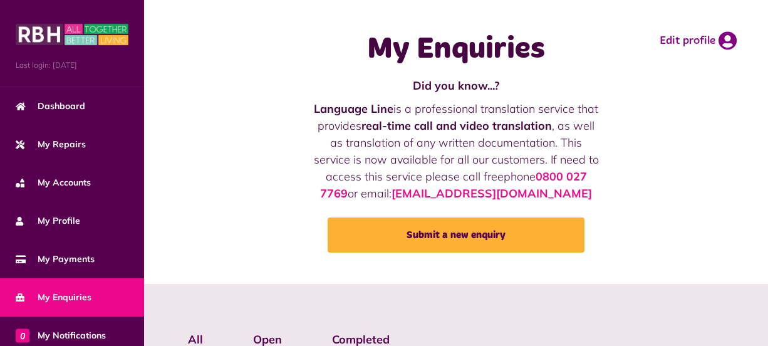
scroll to position [302, 0]
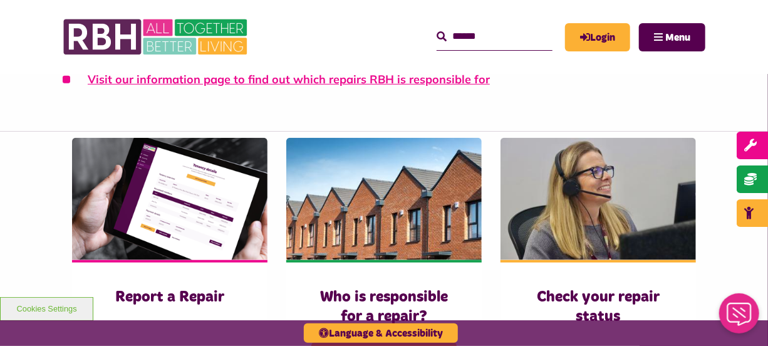
scroll to position [365, 0]
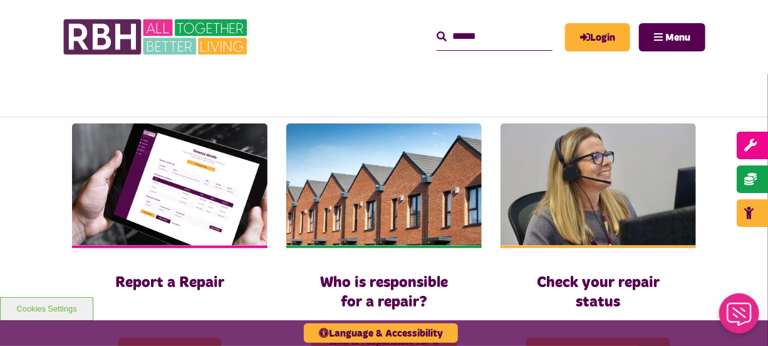
click at [486, 275] on div "Who is responsible for a repair? Who is responsible for a repair?" at bounding box center [384, 256] width 214 height 267
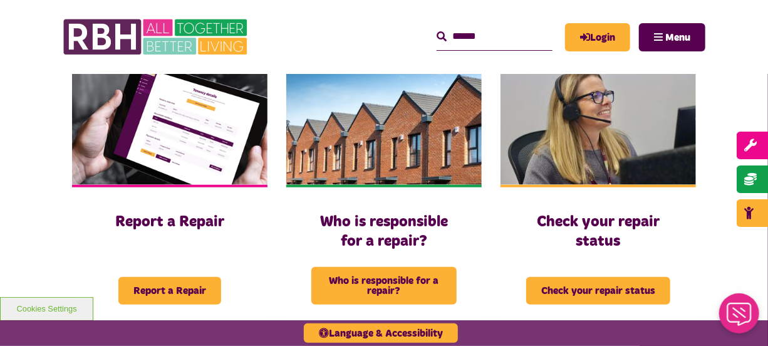
scroll to position [450, 0]
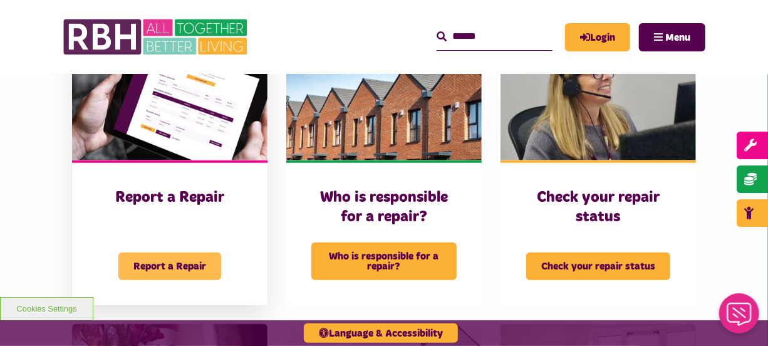
click at [165, 252] on span "Report a Repair" at bounding box center [169, 266] width 103 height 28
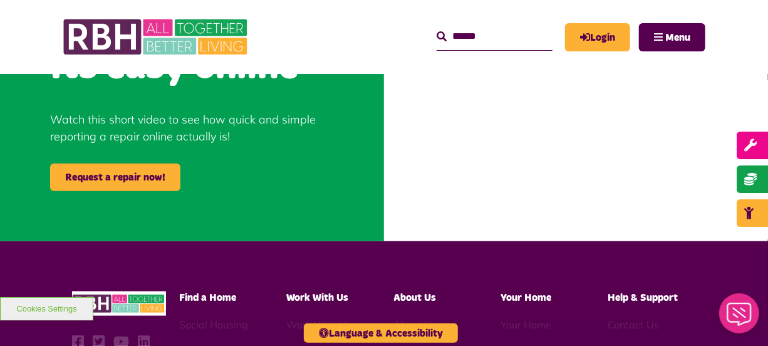
scroll to position [571, 0]
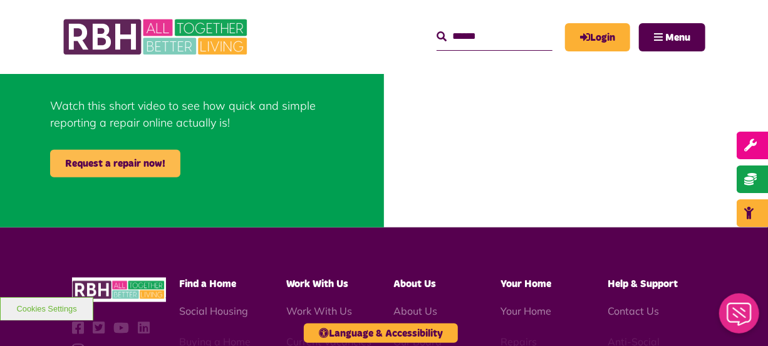
click at [158, 163] on link "Request a repair now!" at bounding box center [115, 164] width 130 height 28
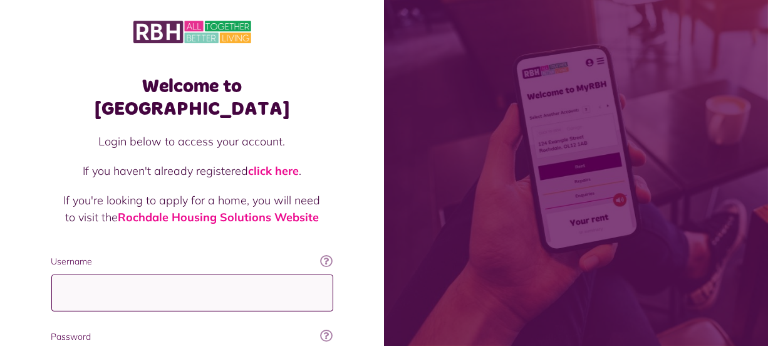
type input "**********"
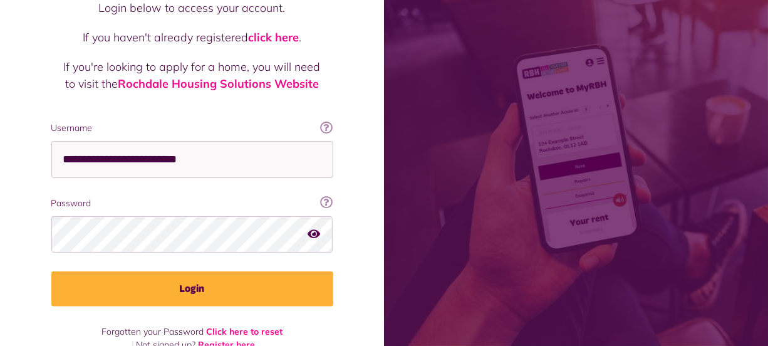
scroll to position [135, 0]
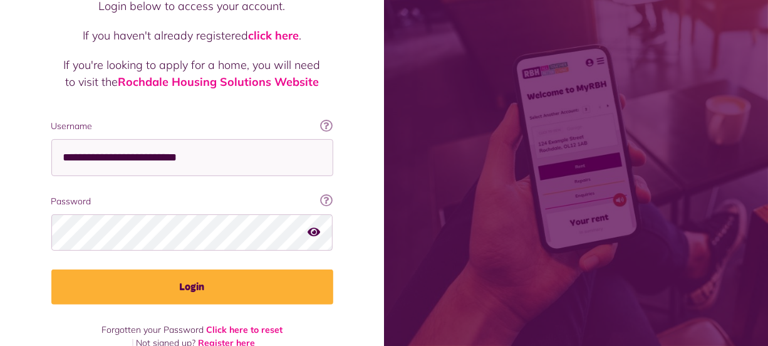
click at [313, 226] on icon "button" at bounding box center [314, 231] width 13 height 11
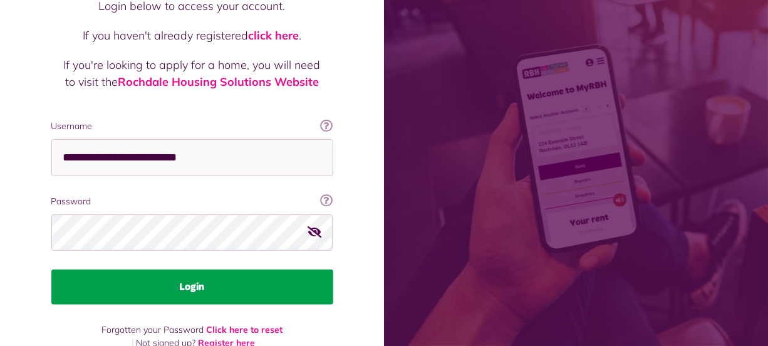
click at [315, 269] on button "Login" at bounding box center [192, 286] width 282 height 35
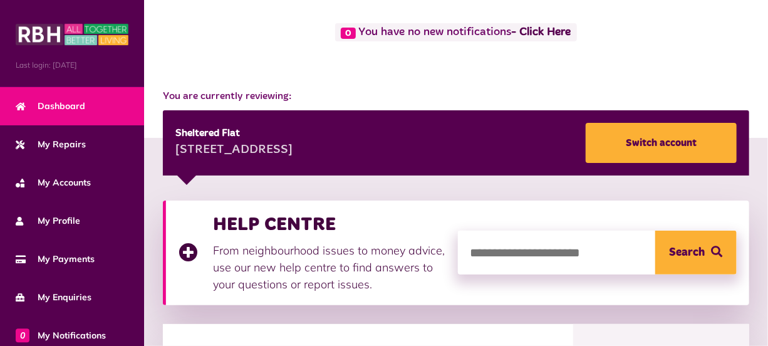
scroll to position [122, 0]
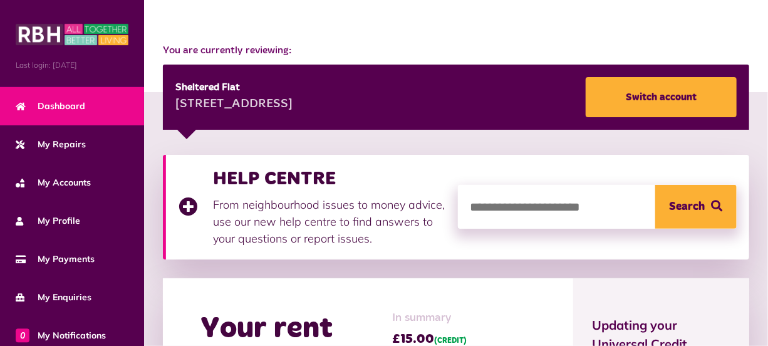
click at [574, 203] on input "search" at bounding box center [597, 207] width 279 height 44
drag, startPoint x: 574, startPoint y: 204, endPoint x: 663, endPoint y: 209, distance: 89.1
click at [663, 209] on form "**********" at bounding box center [597, 207] width 279 height 44
type input "**********"
click at [680, 203] on span "Search" at bounding box center [688, 207] width 36 height 44
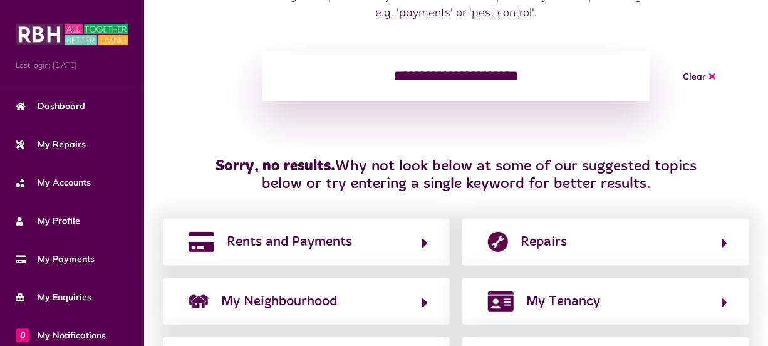
scroll to position [168, 0]
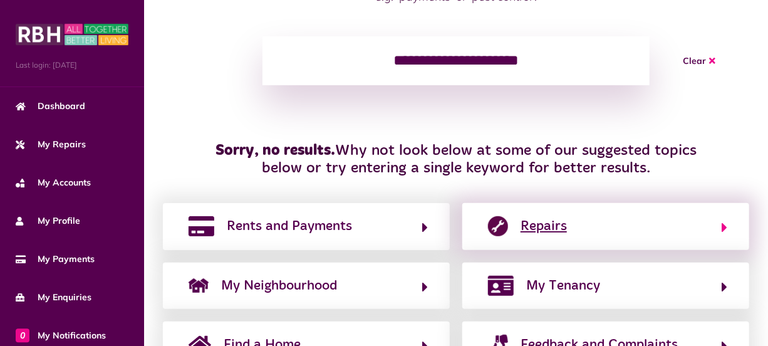
click at [723, 225] on icon "button" at bounding box center [725, 227] width 6 height 15
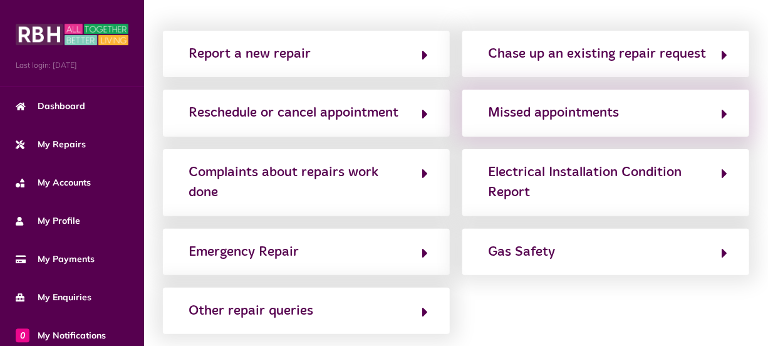
scroll to position [0, 0]
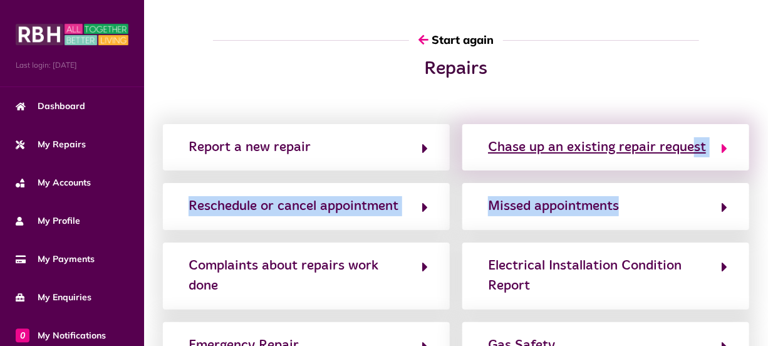
drag, startPoint x: 722, startPoint y: 222, endPoint x: 694, endPoint y: 152, distance: 75.6
click at [694, 152] on div "Report a new repair Chase up an existing repair request Reschedule or cancel ap…" at bounding box center [456, 275] width 599 height 303
click at [638, 145] on div "Chase up an existing repair request" at bounding box center [597, 147] width 218 height 20
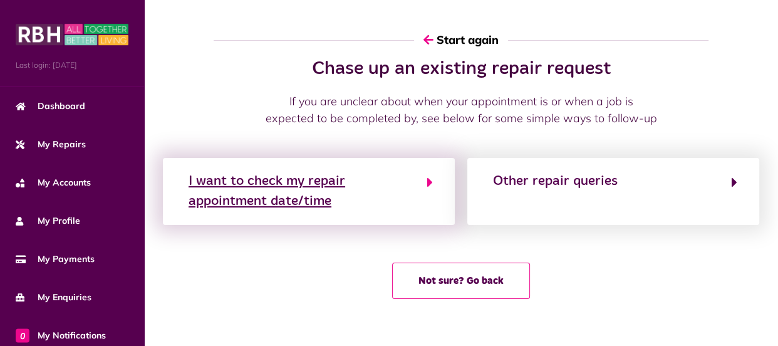
click at [430, 179] on icon "button" at bounding box center [430, 182] width 6 height 15
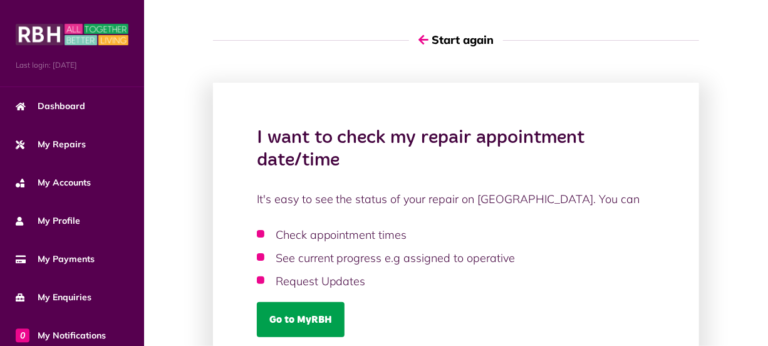
click at [313, 319] on link "Go to MyRBH" at bounding box center [301, 319] width 88 height 35
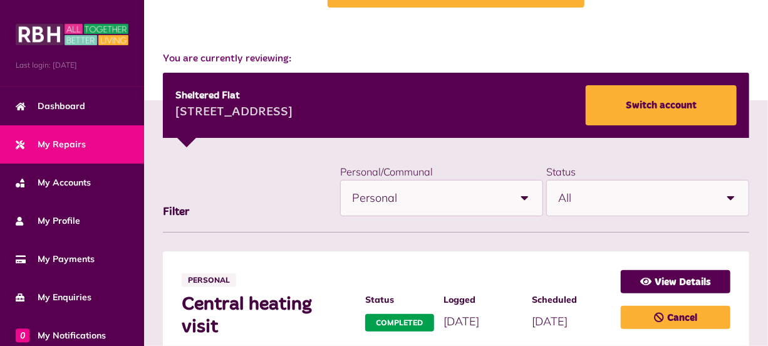
scroll to position [114, 0]
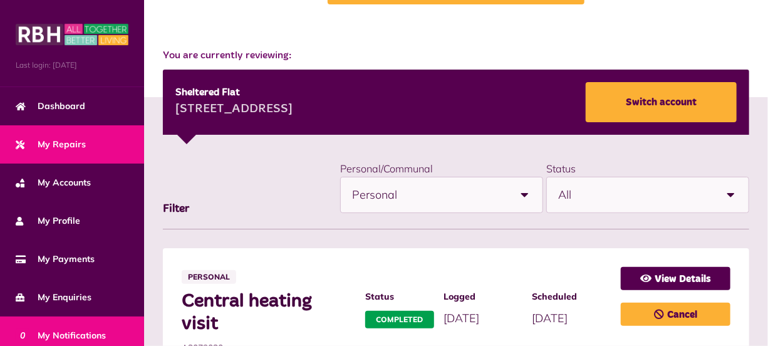
click at [48, 329] on span "0 My Notifications" at bounding box center [61, 335] width 90 height 13
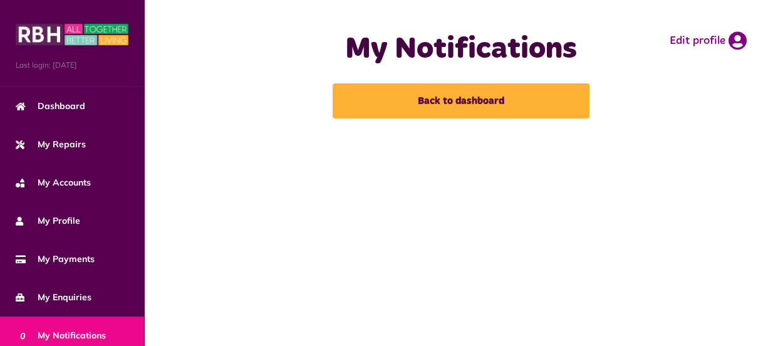
click at [49, 332] on span "0 My Notifications" at bounding box center [61, 335] width 90 height 13
click at [774, 341] on main "My Notifications Back to dashboard Edit profile" at bounding box center [461, 173] width 634 height 346
click at [105, 326] on link "0 My Notifications" at bounding box center [72, 335] width 144 height 38
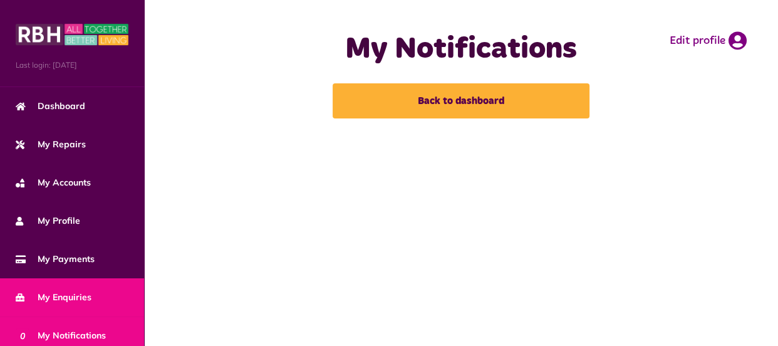
click at [101, 294] on link "My Enquiries" at bounding box center [72, 297] width 144 height 38
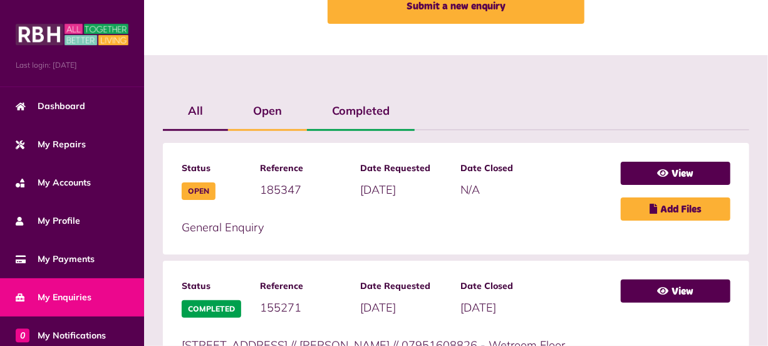
scroll to position [237, 0]
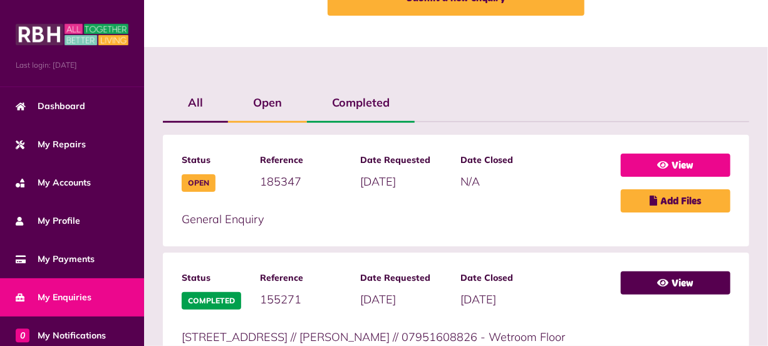
click at [710, 163] on link "View" at bounding box center [676, 164] width 110 height 23
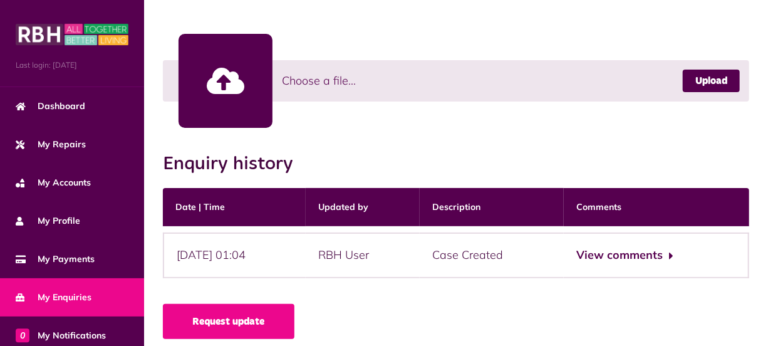
scroll to position [395, 0]
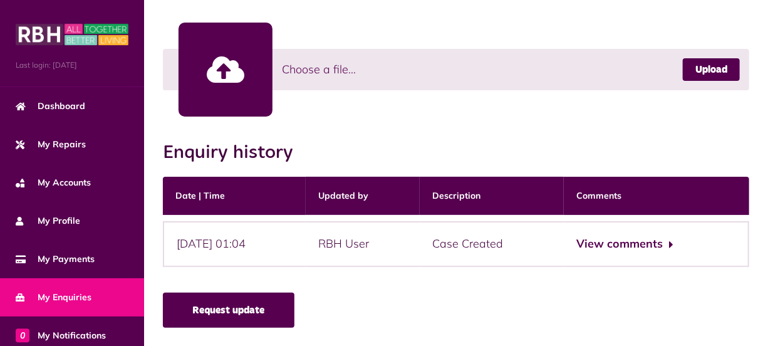
click at [246, 303] on link "Request update" at bounding box center [229, 310] width 132 height 35
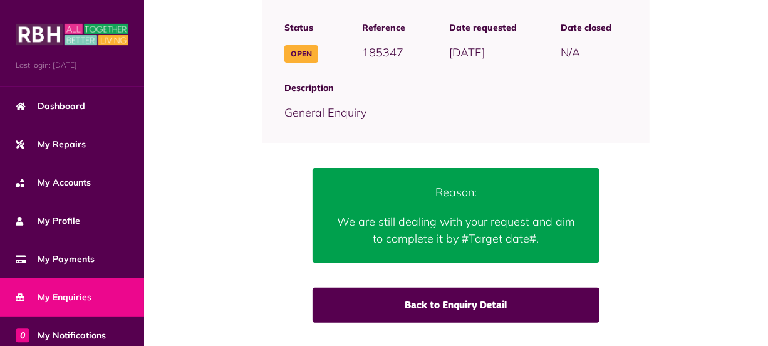
scroll to position [152, 0]
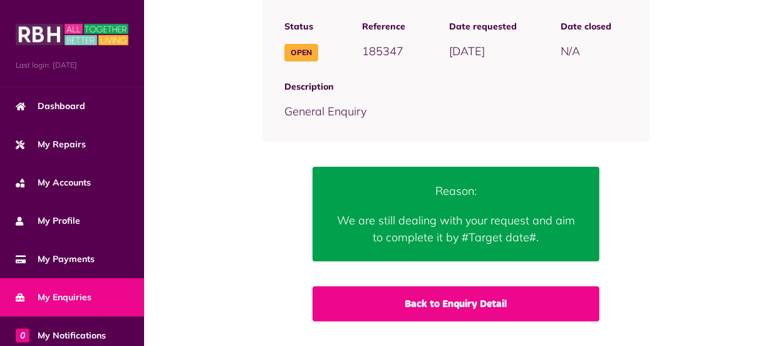
click at [501, 301] on link "Back to Enquiry Detail" at bounding box center [456, 303] width 287 height 35
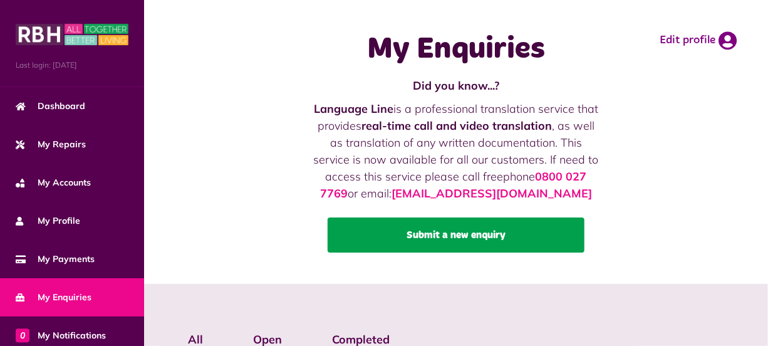
click at [511, 235] on link "Submit a new enquiry" at bounding box center [456, 234] width 257 height 35
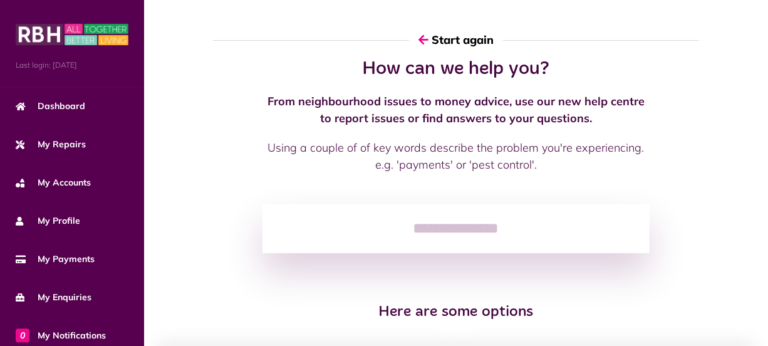
click at [398, 214] on input "search" at bounding box center [455, 228] width 386 height 49
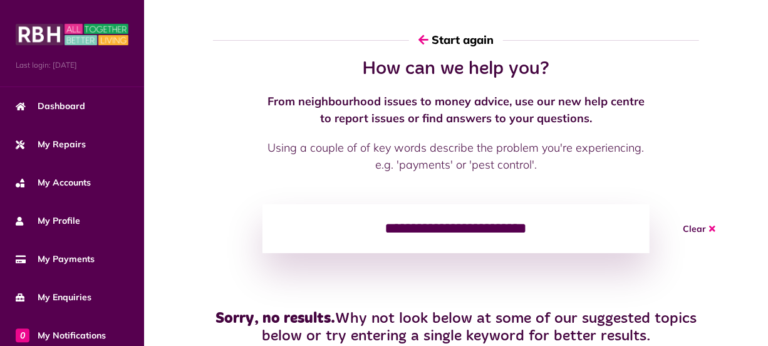
type input "**********"
click at [448, 285] on div "**********" at bounding box center [456, 342] width 624 height 569
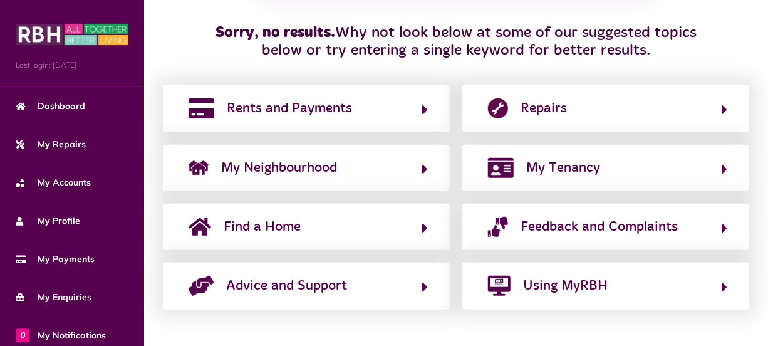
scroll to position [306, 0]
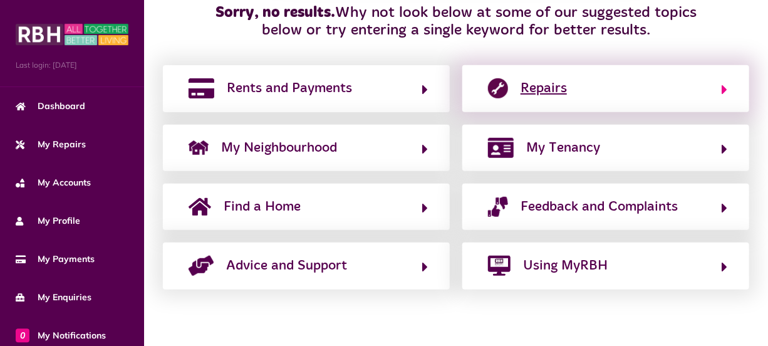
click at [717, 87] on button "Repairs" at bounding box center [605, 88] width 243 height 21
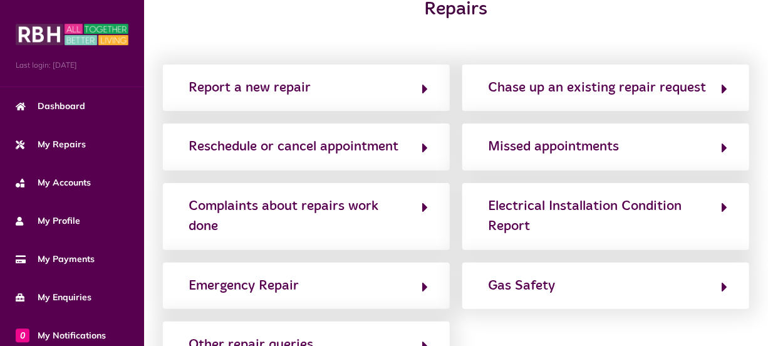
scroll to position [0, 0]
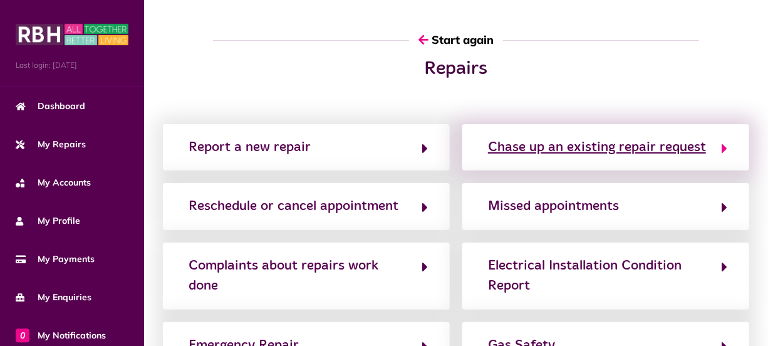
click at [679, 143] on div "Chase up an existing repair request" at bounding box center [597, 147] width 218 height 20
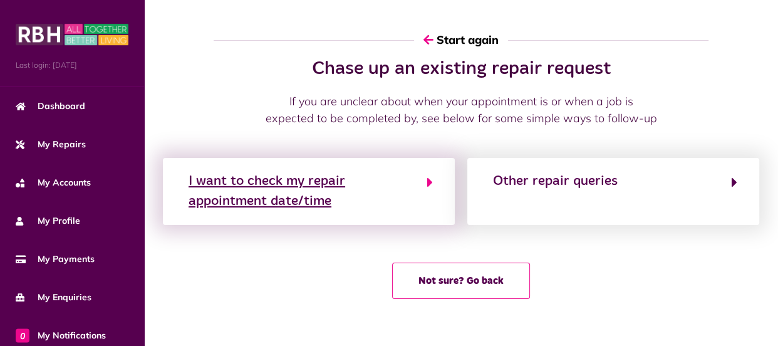
click at [428, 182] on icon "button" at bounding box center [430, 182] width 6 height 15
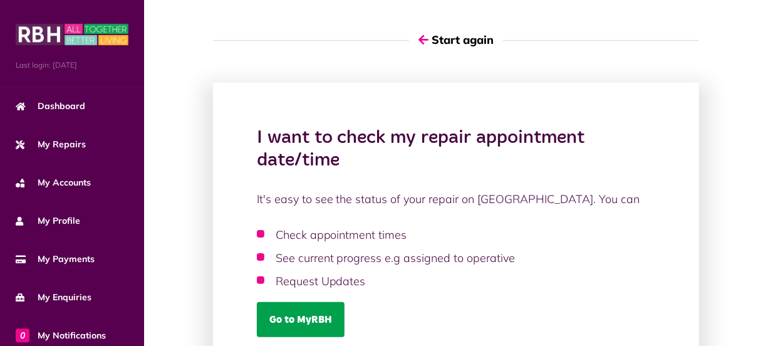
click at [284, 310] on link "Go to MyRBH" at bounding box center [301, 319] width 88 height 35
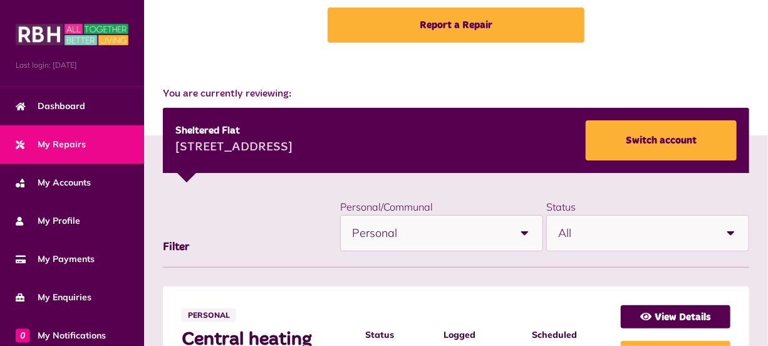
scroll to position [99, 0]
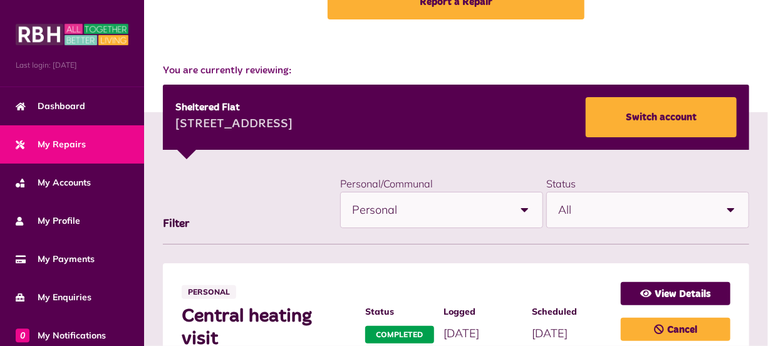
click at [530, 208] on b at bounding box center [524, 209] width 35 height 35
